Goal: Task Accomplishment & Management: Use online tool/utility

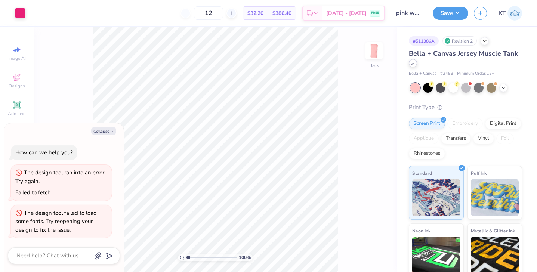
click at [414, 65] on div at bounding box center [413, 63] width 8 height 8
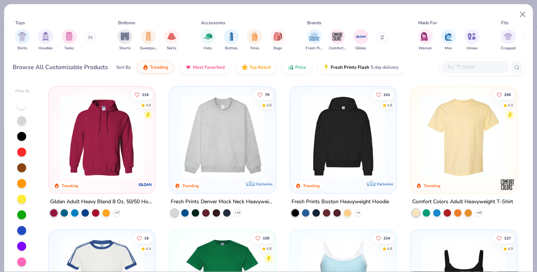
click at [442, 132] on img at bounding box center [464, 136] width 92 height 84
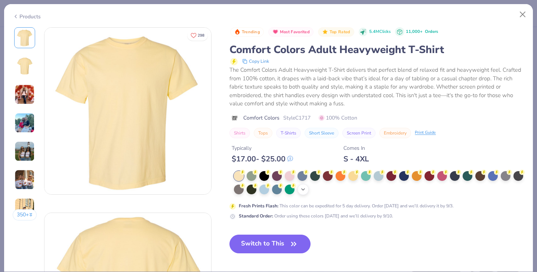
click at [306, 189] on icon at bounding box center [303, 189] width 6 height 6
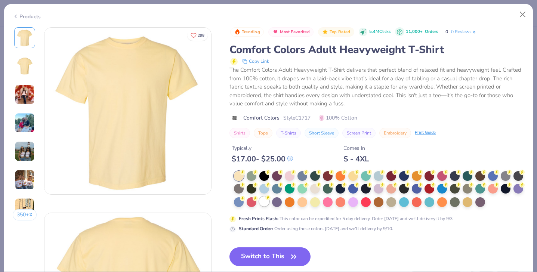
click at [263, 206] on div at bounding box center [264, 202] width 10 height 10
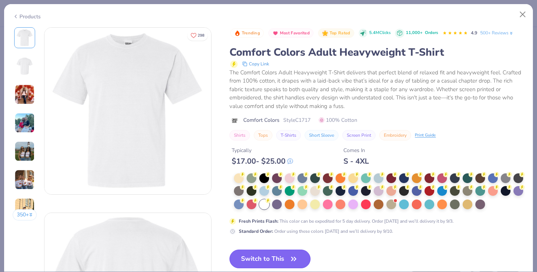
click at [264, 260] on button "Switch to This" at bounding box center [269, 259] width 81 height 19
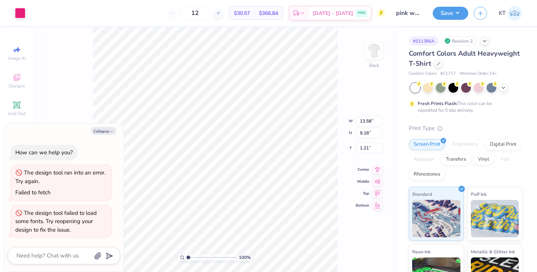
type textarea "x"
type input "0.50"
click at [101, 132] on button "Collapse" at bounding box center [103, 131] width 25 height 8
type textarea "x"
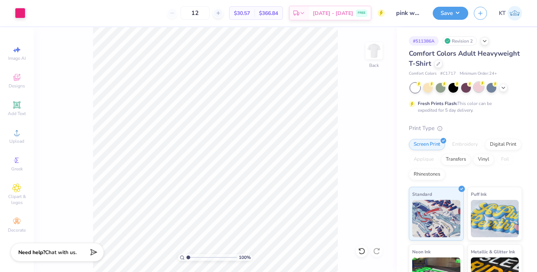
click at [480, 90] on div at bounding box center [479, 87] width 10 height 10
click at [505, 88] on icon at bounding box center [503, 87] width 6 height 6
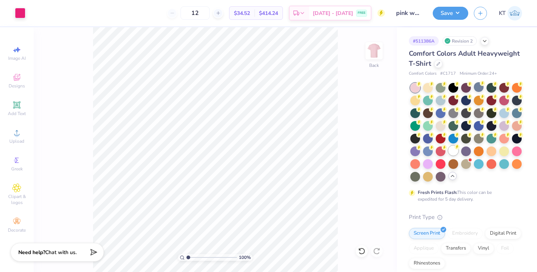
click at [452, 150] on div at bounding box center [453, 151] width 10 height 10
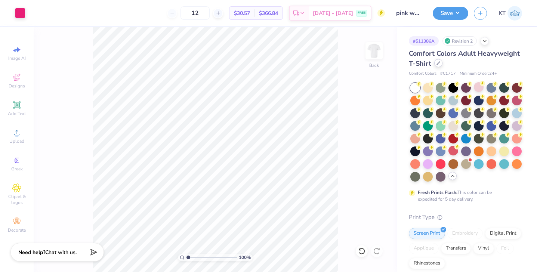
click at [440, 64] on div at bounding box center [438, 63] width 8 height 8
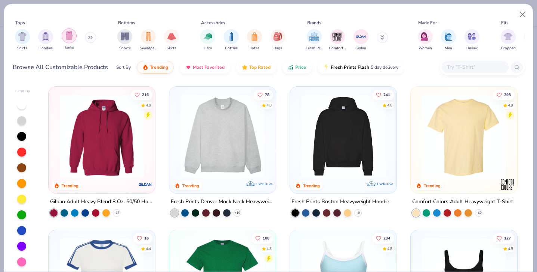
click at [68, 39] on img "filter for Tanks" at bounding box center [69, 35] width 8 height 9
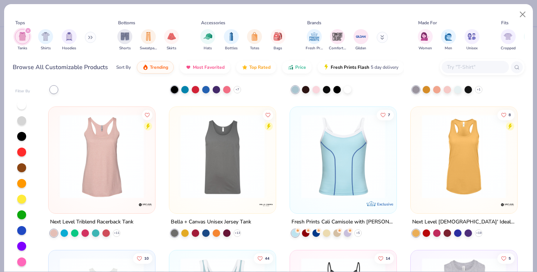
scroll to position [555, 0]
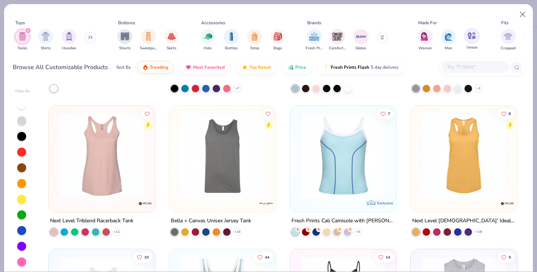
click at [469, 36] on img "filter for Unisex" at bounding box center [471, 35] width 9 height 9
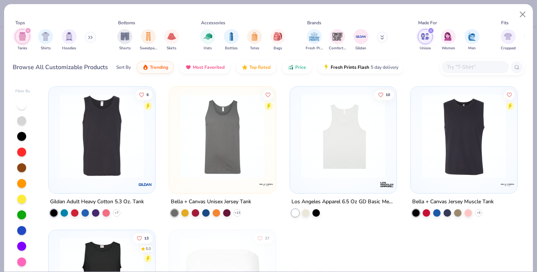
click at [111, 155] on img at bounding box center [102, 136] width 92 height 84
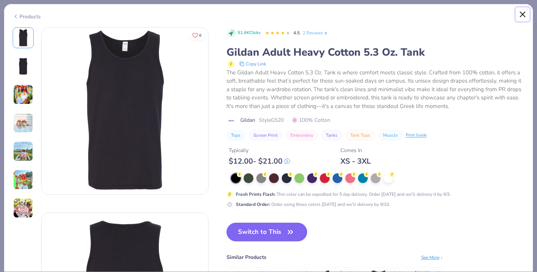
click at [523, 13] on button "Close" at bounding box center [523, 14] width 14 height 14
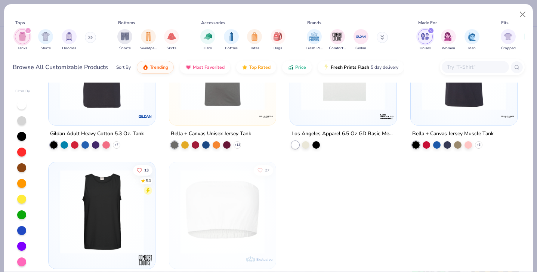
scroll to position [77, 0]
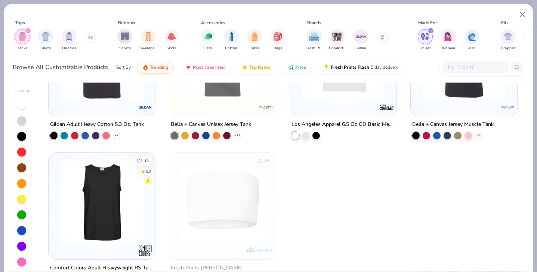
click at [108, 206] on img at bounding box center [102, 202] width 92 height 84
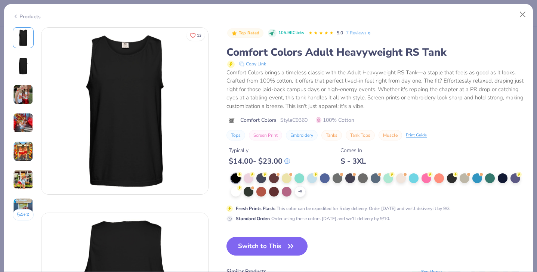
click at [22, 96] on img at bounding box center [23, 94] width 20 height 20
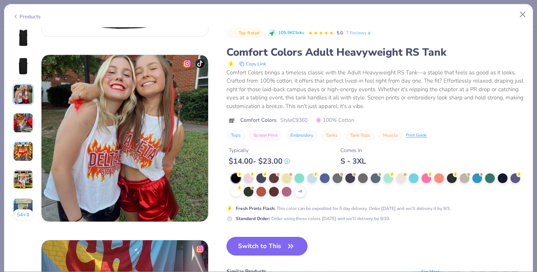
scroll to position [371, 0]
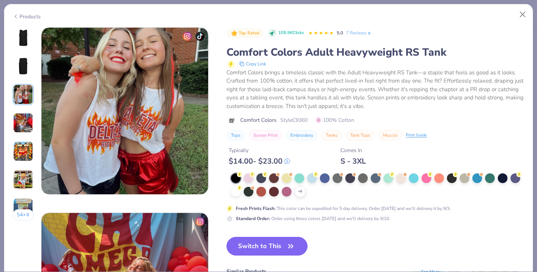
click at [22, 117] on img at bounding box center [23, 123] width 20 height 20
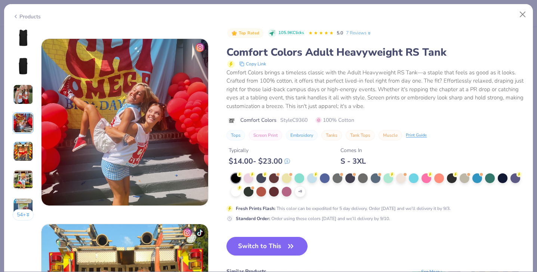
scroll to position [556, 0]
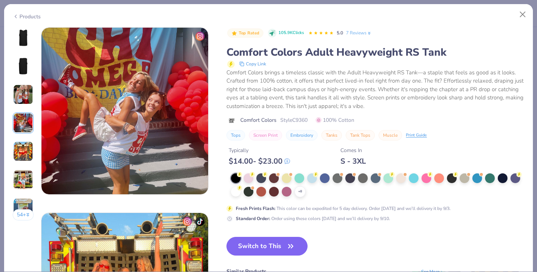
click at [23, 152] on img at bounding box center [23, 151] width 20 height 20
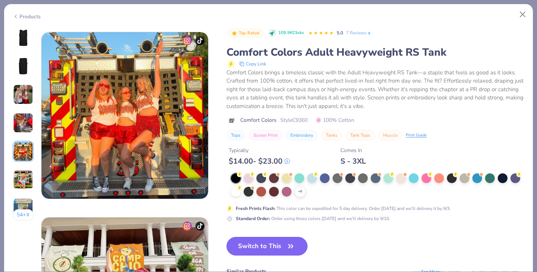
scroll to position [741, 0]
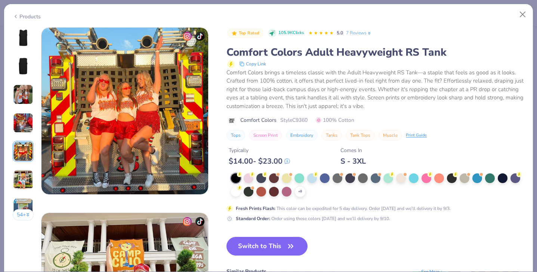
click at [25, 176] on img at bounding box center [23, 180] width 20 height 20
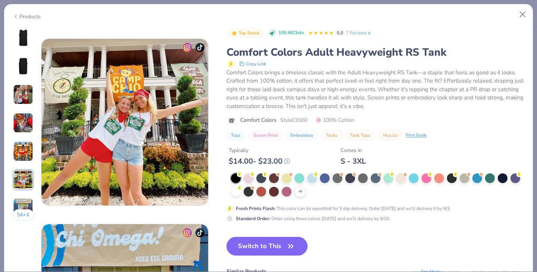
scroll to position [927, 0]
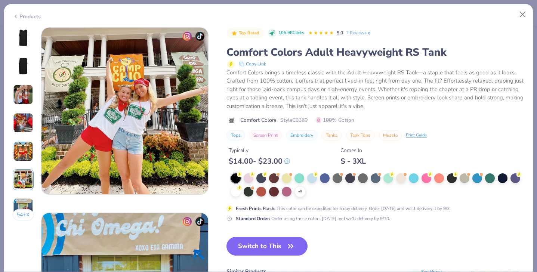
click at [25, 182] on img at bounding box center [23, 180] width 20 height 20
click at [22, 201] on img at bounding box center [23, 208] width 20 height 20
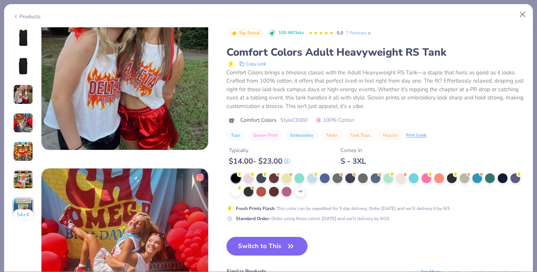
scroll to position [0, 0]
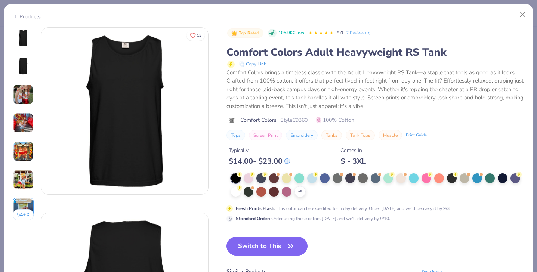
click at [16, 14] on icon at bounding box center [16, 16] width 6 height 9
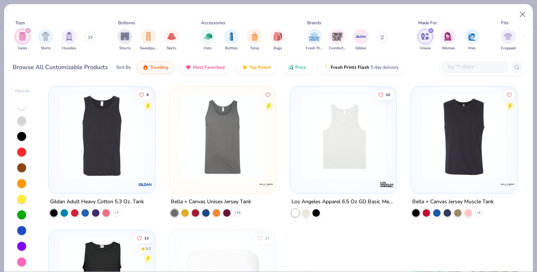
click at [96, 141] on img at bounding box center [102, 136] width 92 height 84
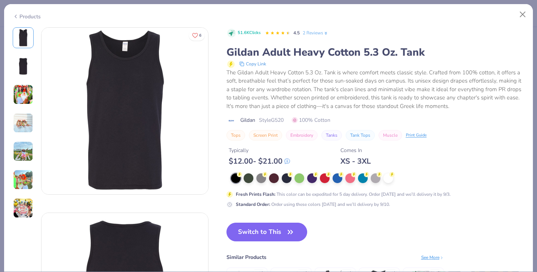
click at [21, 92] on img at bounding box center [23, 94] width 20 height 20
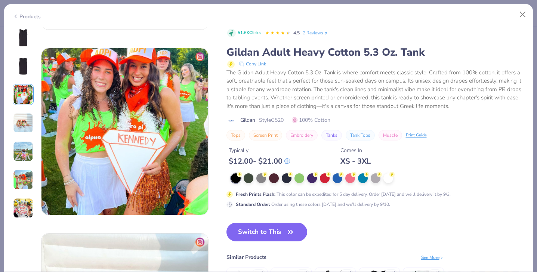
scroll to position [371, 0]
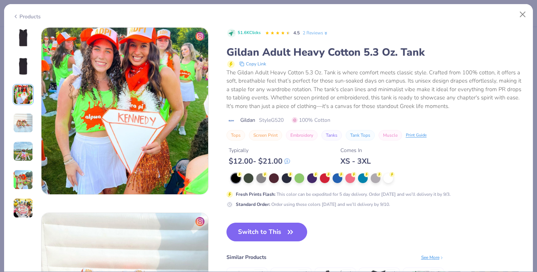
click at [24, 126] on img at bounding box center [23, 123] width 20 height 20
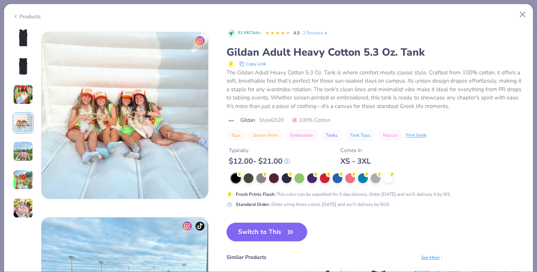
scroll to position [556, 0]
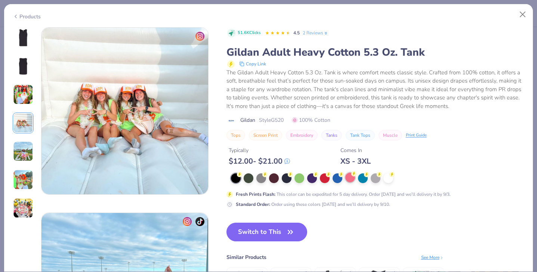
click at [349, 177] on div at bounding box center [350, 178] width 10 height 10
click at [266, 238] on button "Switch to This" at bounding box center [266, 232] width 81 height 19
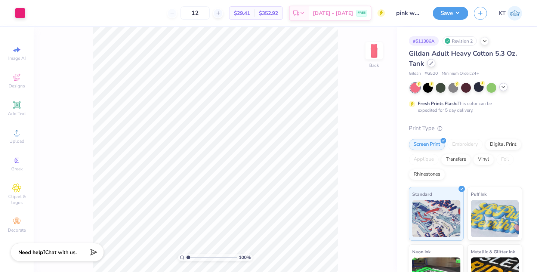
click at [430, 68] on div "Gildan Adult Heavy Cotton 5.3 Oz. Tank" at bounding box center [465, 59] width 113 height 20
click at [431, 64] on icon at bounding box center [431, 63] width 4 height 4
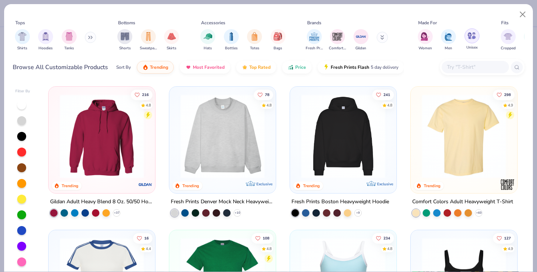
click at [476, 38] on div "filter for Unisex" at bounding box center [471, 35] width 15 height 15
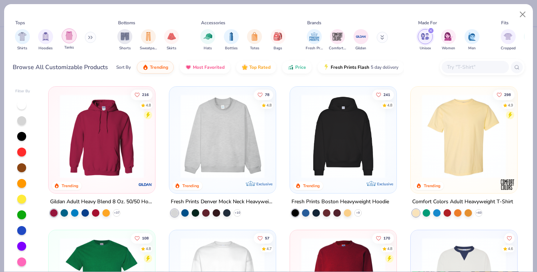
click at [66, 38] on img "filter for Tanks" at bounding box center [69, 35] width 8 height 9
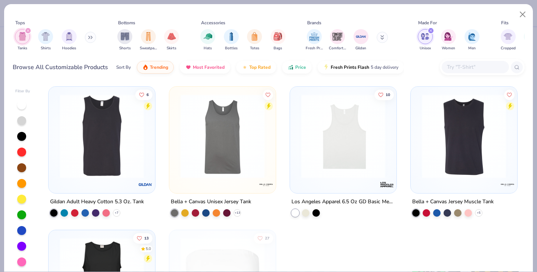
click at [209, 140] on img at bounding box center [223, 136] width 92 height 84
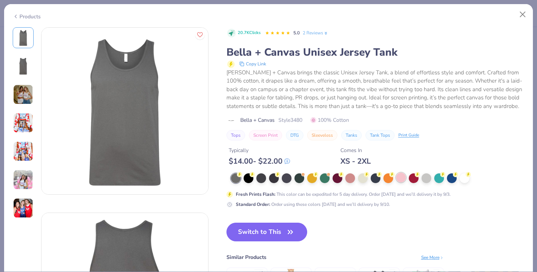
click at [399, 180] on div at bounding box center [401, 178] width 10 height 10
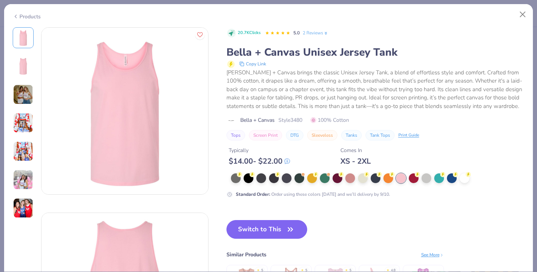
click at [22, 94] on img at bounding box center [23, 94] width 20 height 20
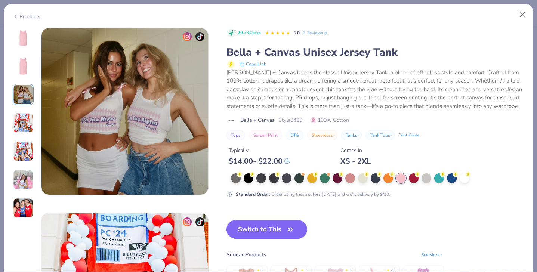
scroll to position [371, 0]
click at [22, 123] on img at bounding box center [23, 123] width 20 height 20
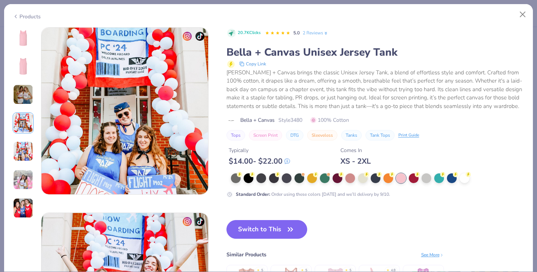
click at [24, 143] on img at bounding box center [23, 151] width 20 height 20
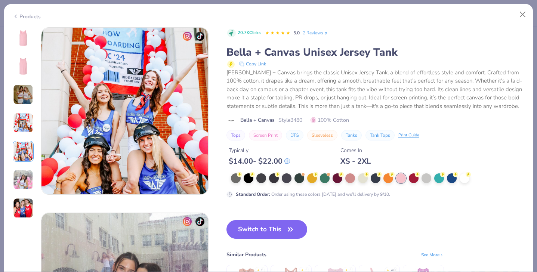
click at [20, 172] on img at bounding box center [23, 180] width 20 height 20
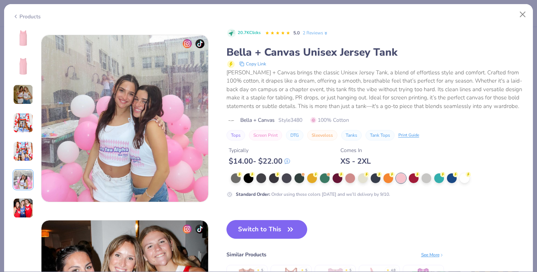
scroll to position [927, 0]
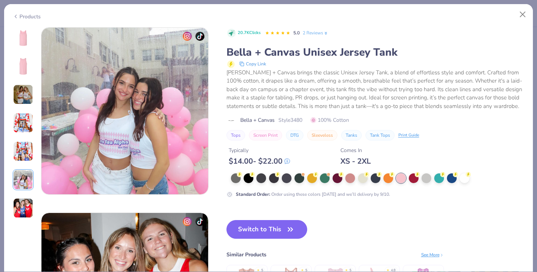
click at [23, 196] on div at bounding box center [23, 122] width 21 height 191
click at [23, 203] on img at bounding box center [23, 208] width 20 height 20
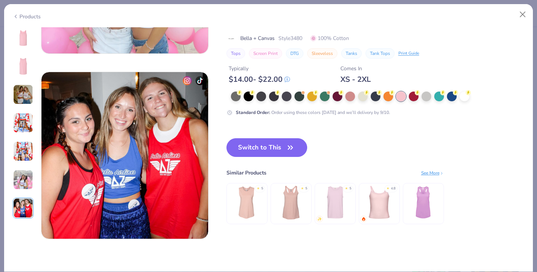
scroll to position [974, 0]
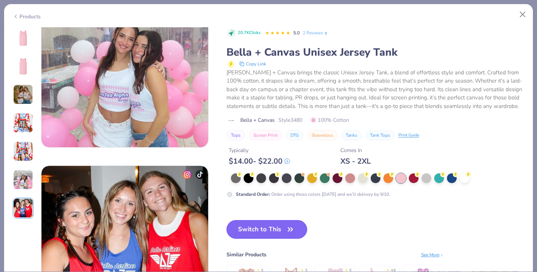
click at [251, 222] on button "Switch to This" at bounding box center [266, 229] width 81 height 19
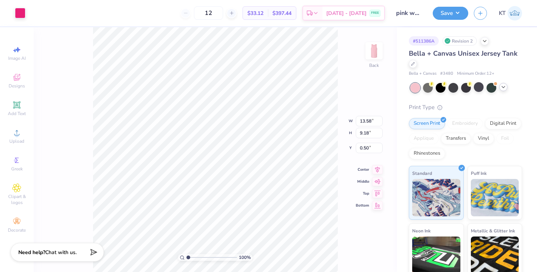
type input "13.01"
type input "8.80"
type input "0.50"
type input "11.86"
type input "8.02"
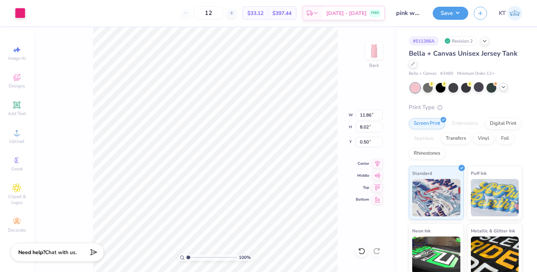
type input "9.53"
type input "6.45"
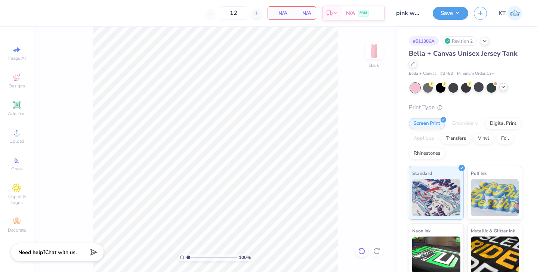
click at [361, 252] on icon at bounding box center [361, 250] width 7 height 7
click at [361, 248] on icon at bounding box center [361, 251] width 6 height 7
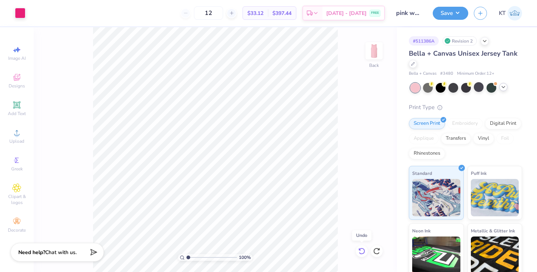
click at [361, 248] on icon at bounding box center [361, 251] width 6 height 7
click at [360, 250] on icon at bounding box center [359, 248] width 1 height 1
click at [360, 250] on div "100 % Back" at bounding box center [215, 149] width 363 height 245
click at [413, 65] on div at bounding box center [413, 63] width 8 height 8
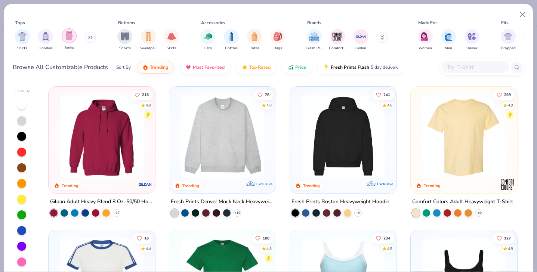
click at [71, 41] on div "filter for Tanks" at bounding box center [69, 35] width 15 height 15
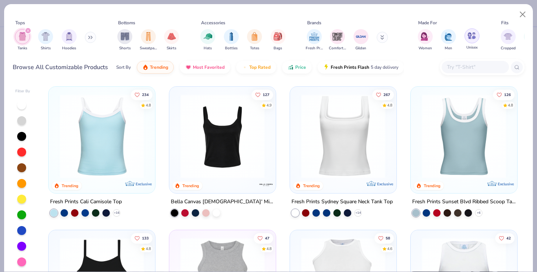
click at [478, 37] on div "filter for Unisex" at bounding box center [471, 35] width 15 height 15
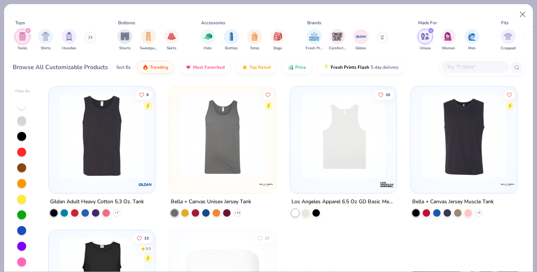
click at [366, 118] on img at bounding box center [343, 136] width 92 height 84
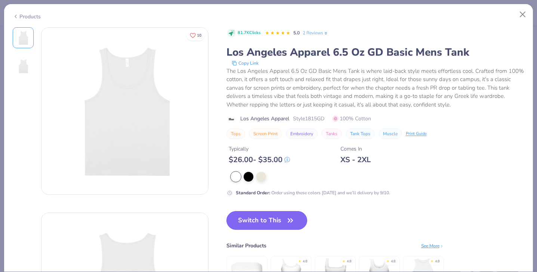
click at [258, 214] on button "Switch to This" at bounding box center [266, 220] width 81 height 19
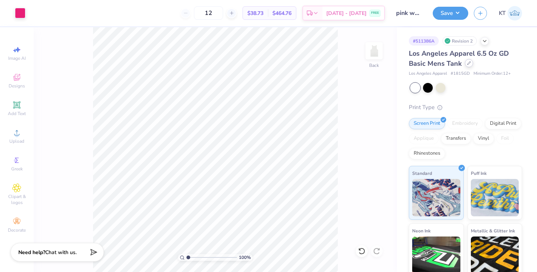
click at [467, 65] on div at bounding box center [469, 63] width 8 height 8
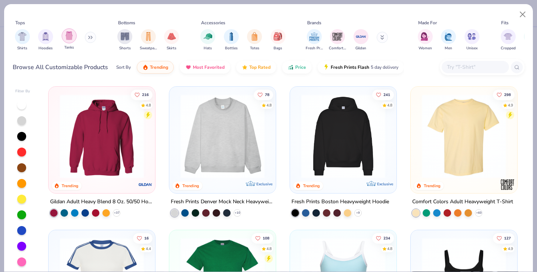
click at [67, 37] on img "filter for Tanks" at bounding box center [69, 35] width 8 height 9
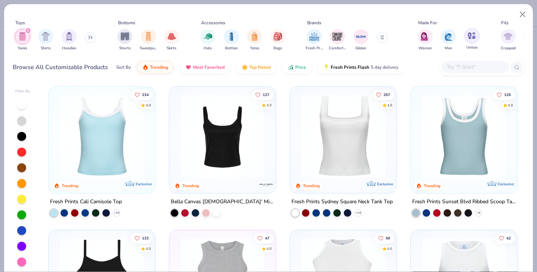
click at [469, 36] on img "filter for Unisex" at bounding box center [471, 35] width 9 height 9
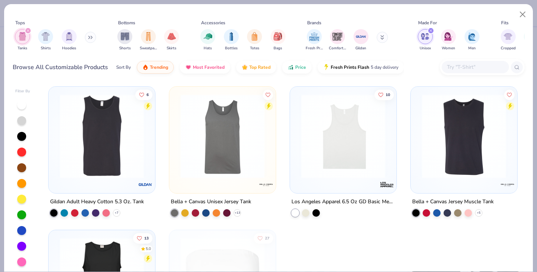
click at [446, 141] on img at bounding box center [464, 136] width 92 height 84
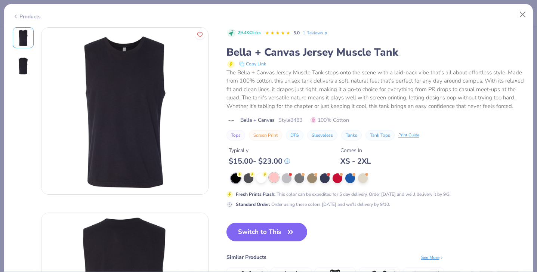
click at [275, 179] on div at bounding box center [274, 178] width 10 height 10
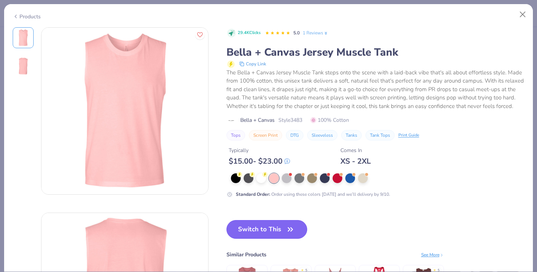
click at [254, 227] on button "Switch to This" at bounding box center [266, 229] width 81 height 19
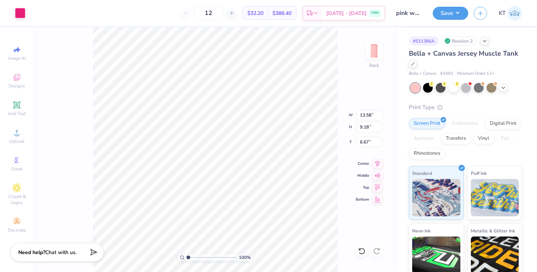
type input "0.50"
